Goal: Find specific fact: Find specific fact

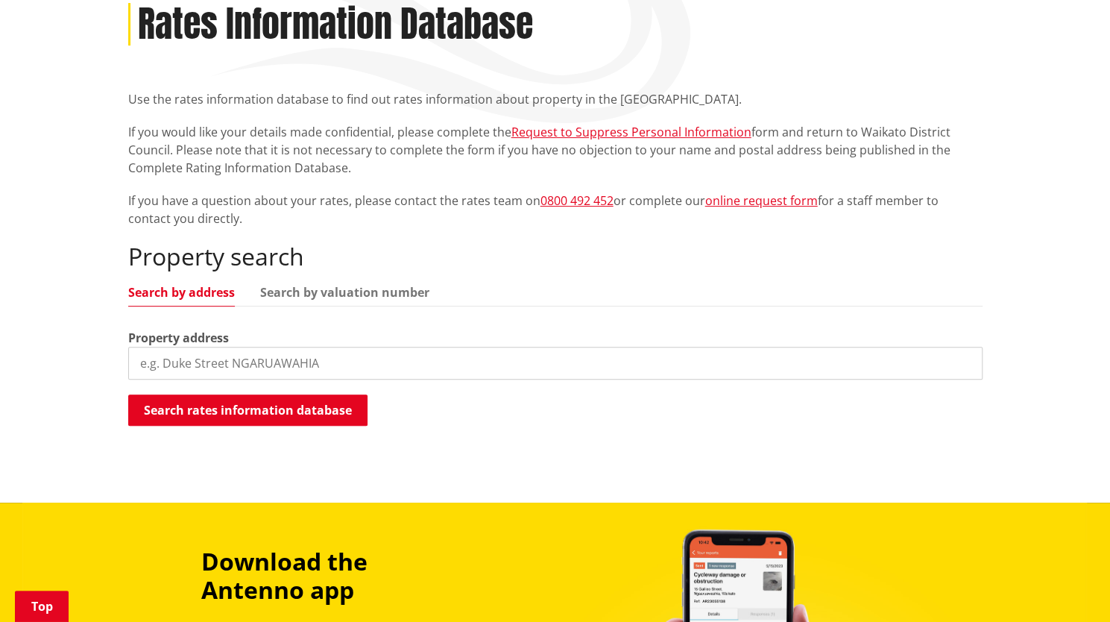
scroll to position [211, 0]
click at [286, 367] on input "search" at bounding box center [555, 363] width 854 height 33
paste input "23 Balmore"
type input "[STREET_ADDRESS]"
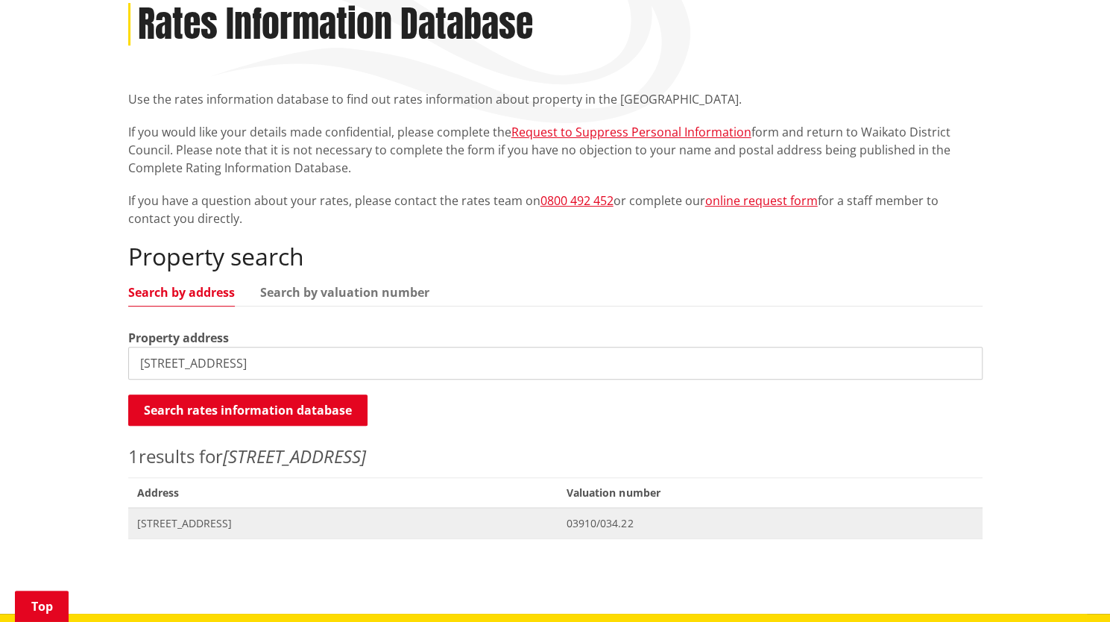
click at [252, 522] on span "[STREET_ADDRESS]" at bounding box center [343, 523] width 412 height 15
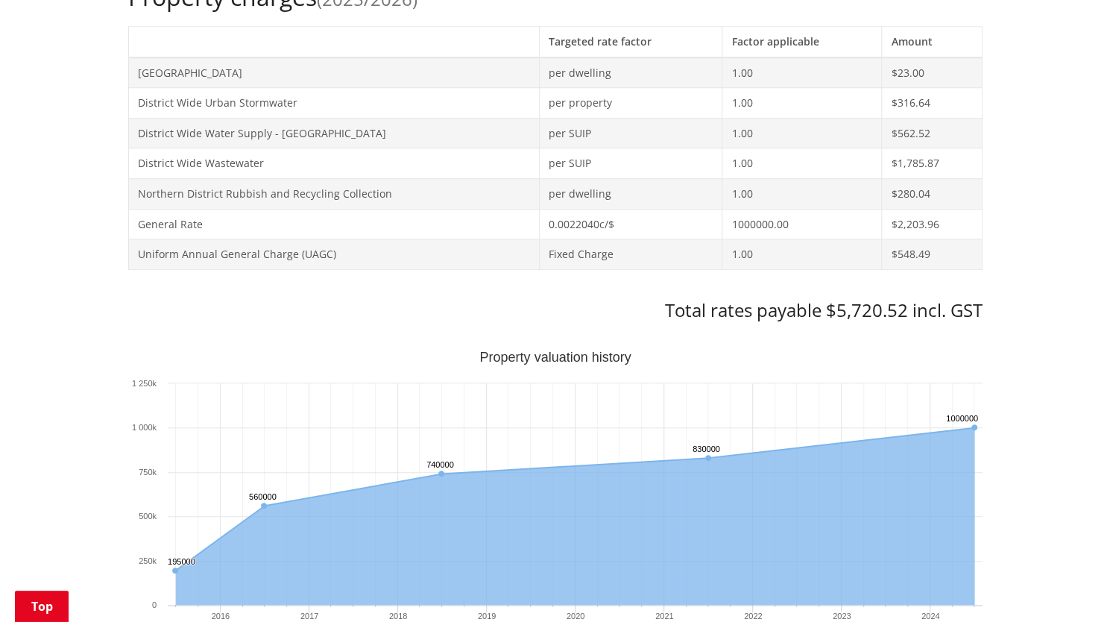
scroll to position [671, 0]
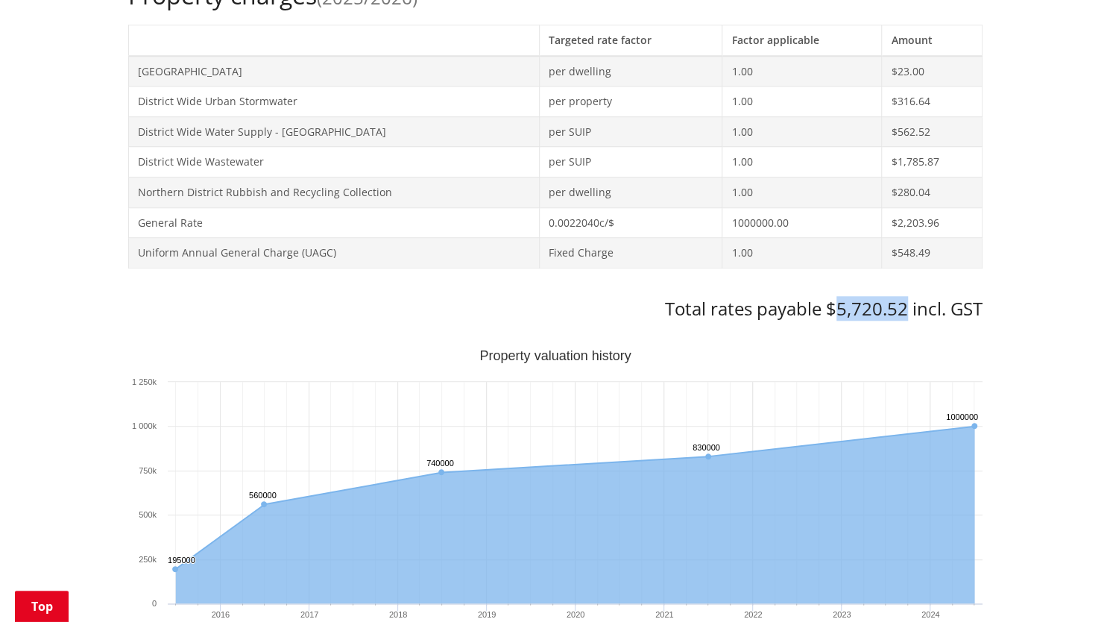
drag, startPoint x: 906, startPoint y: 312, endPoint x: 841, endPoint y: 300, distance: 66.0
click at [841, 300] on h3 "Total rates payable $5,720.52 incl. GST" at bounding box center [555, 309] width 854 height 22
copy h3 "5,720.52"
